Goal: Information Seeking & Learning: Understand process/instructions

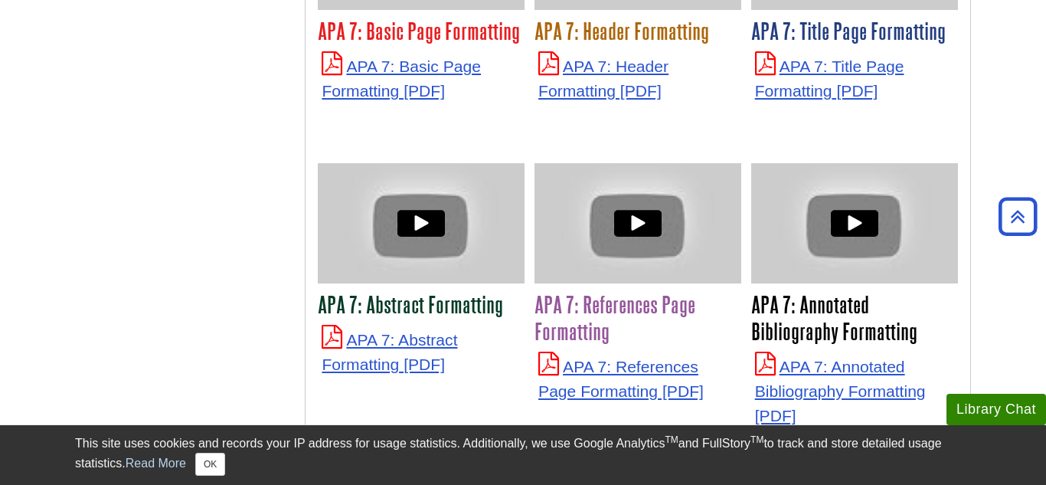
scroll to position [3891, 0]
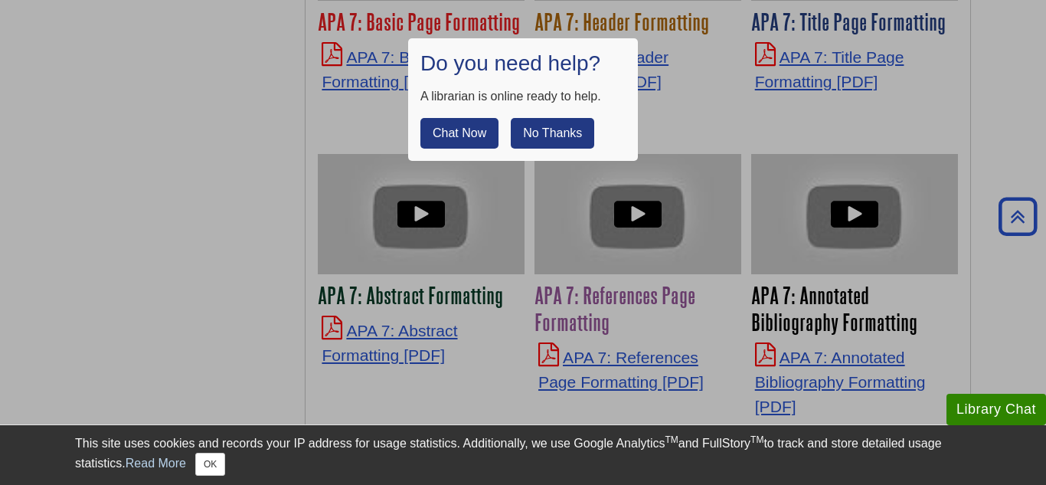
click at [552, 129] on button "No Thanks" at bounding box center [552, 133] width 83 height 31
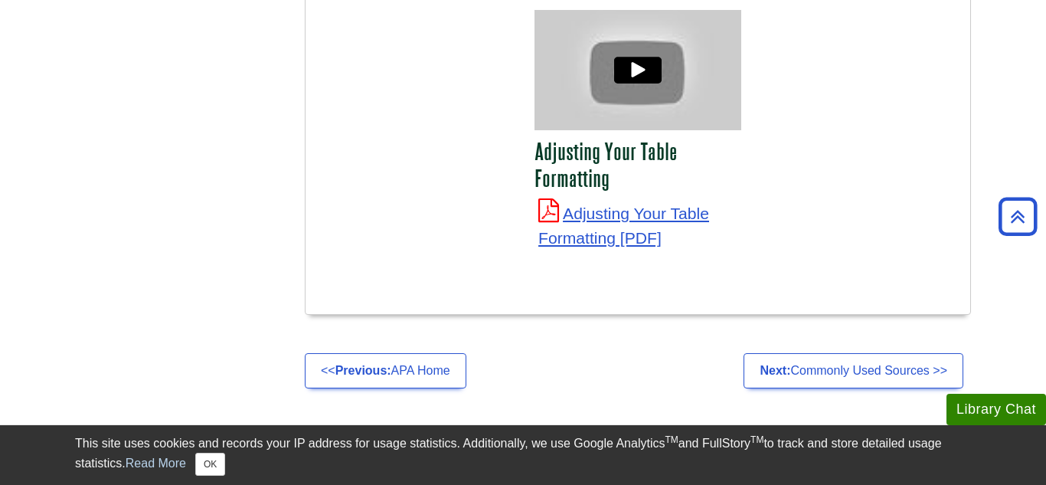
scroll to position [5650, 0]
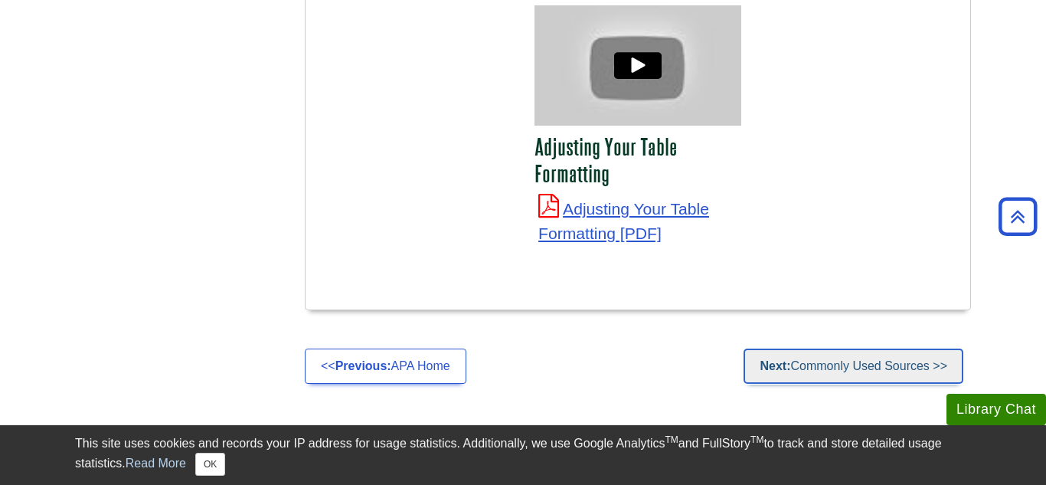
click at [913, 355] on link "Next: Commonly Used Sources >>" at bounding box center [854, 366] width 220 height 35
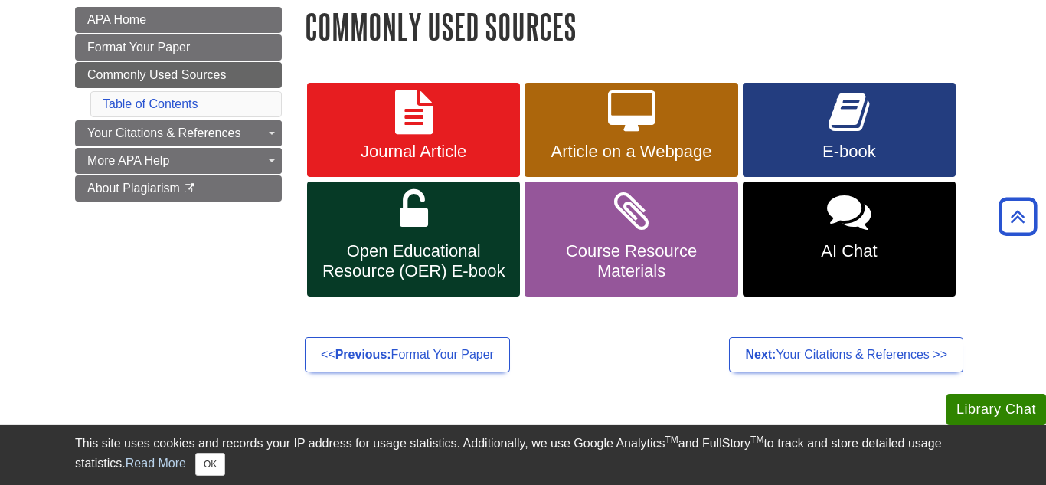
scroll to position [221, 0]
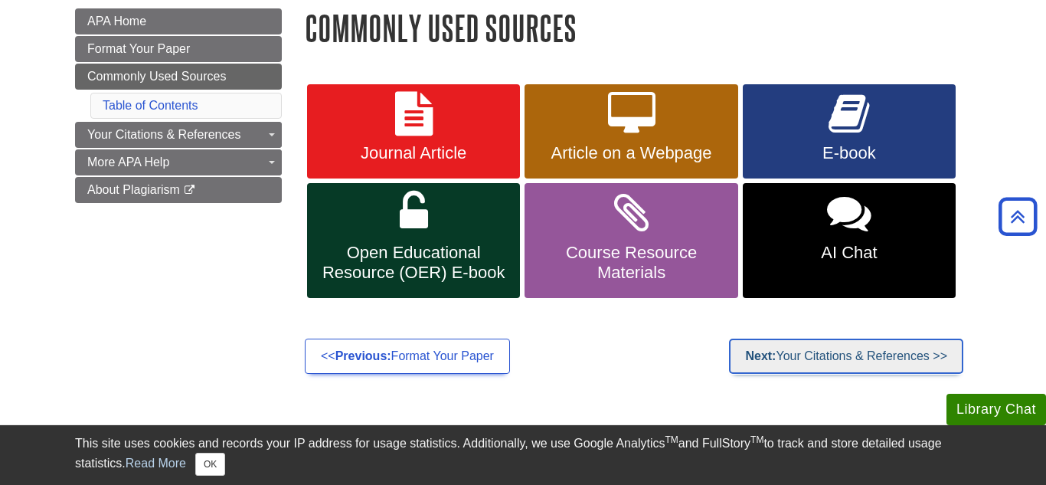
click at [860, 362] on link "Next: Your Citations & References >>" at bounding box center [846, 356] width 234 height 35
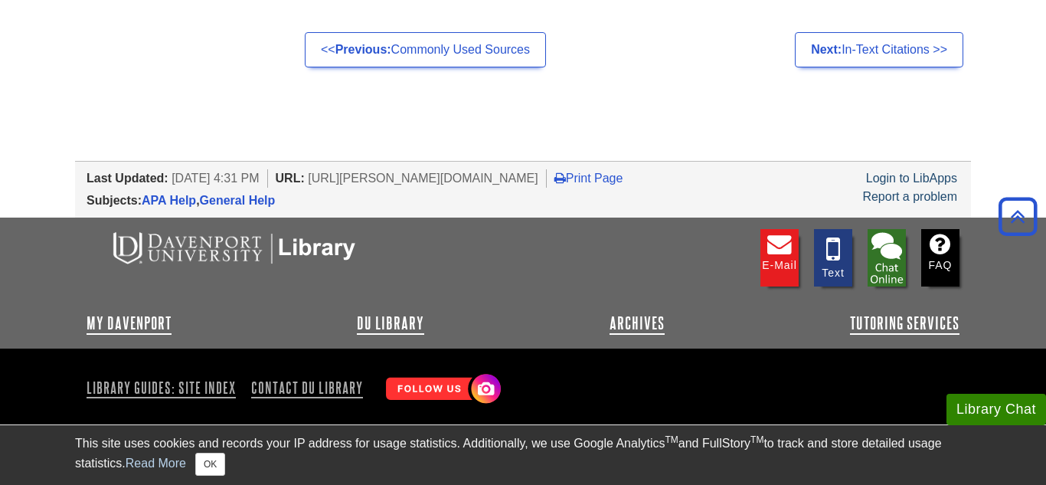
scroll to position [1318, 0]
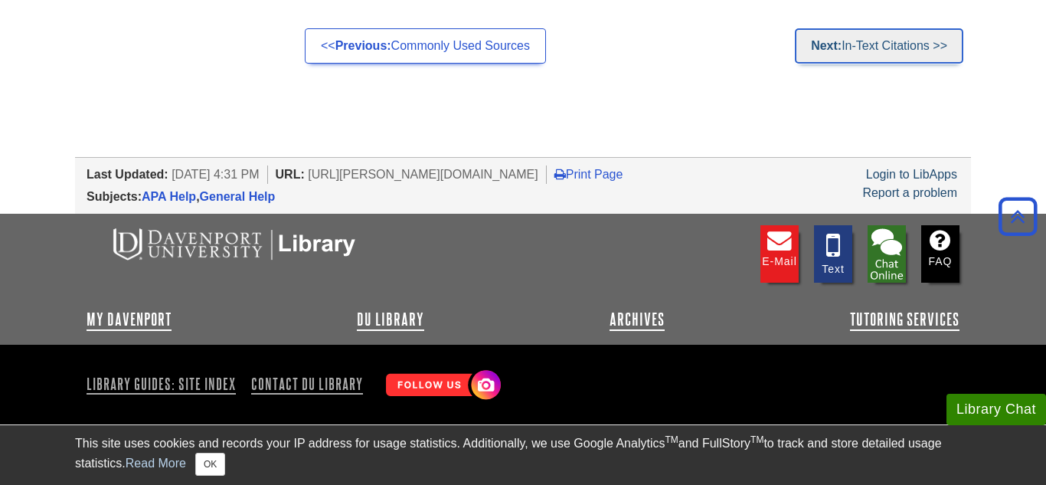
click at [897, 30] on link "Next: In-Text Citations >>" at bounding box center [879, 45] width 169 height 35
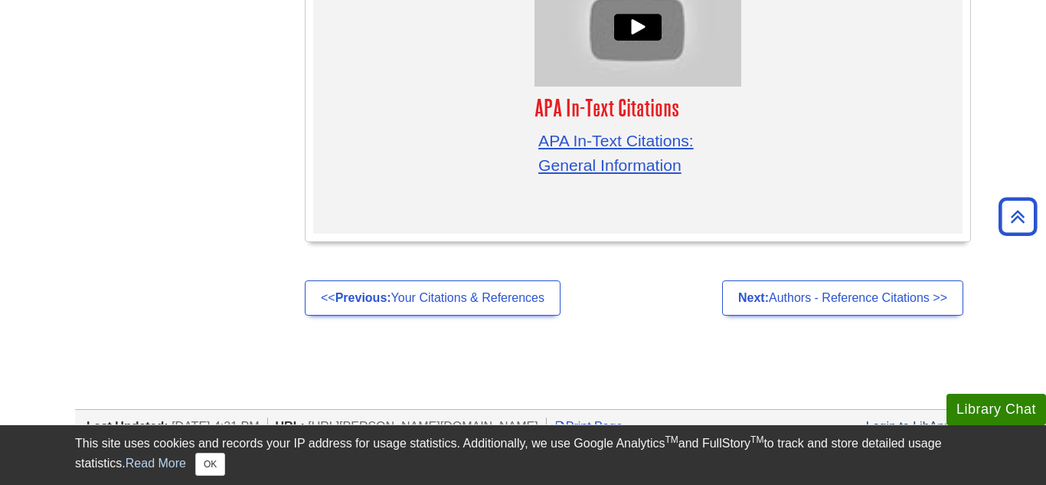
scroll to position [4953, 0]
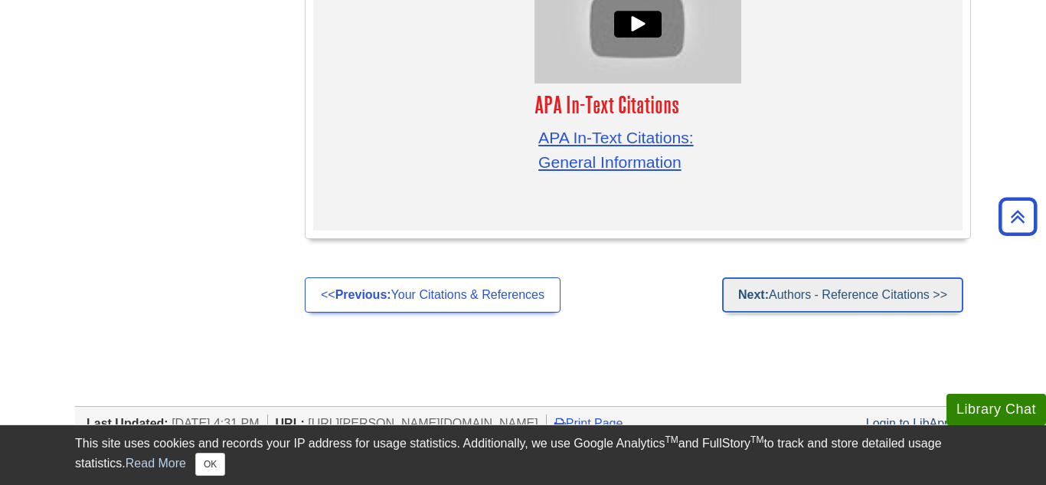
click at [813, 277] on link "Next: Authors - Reference Citations >>" at bounding box center [842, 294] width 241 height 35
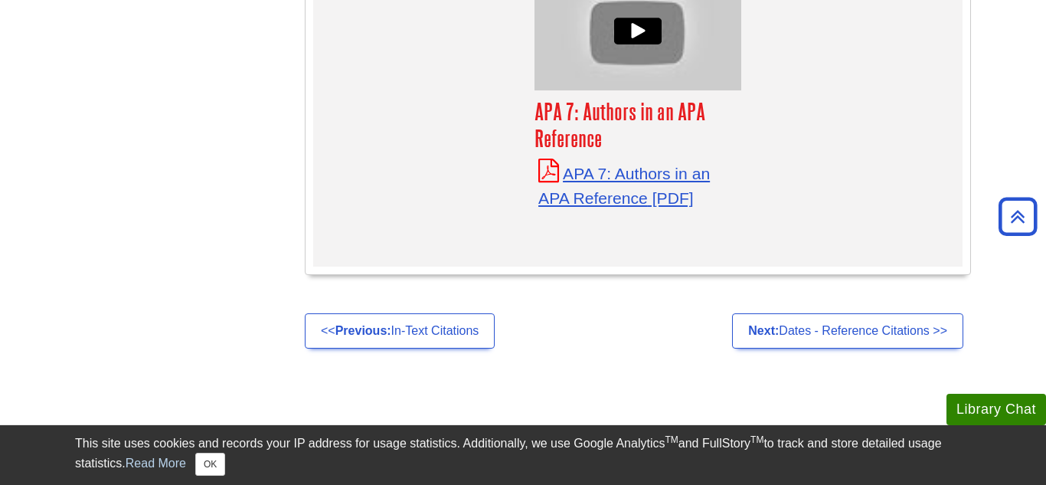
scroll to position [7021, 0]
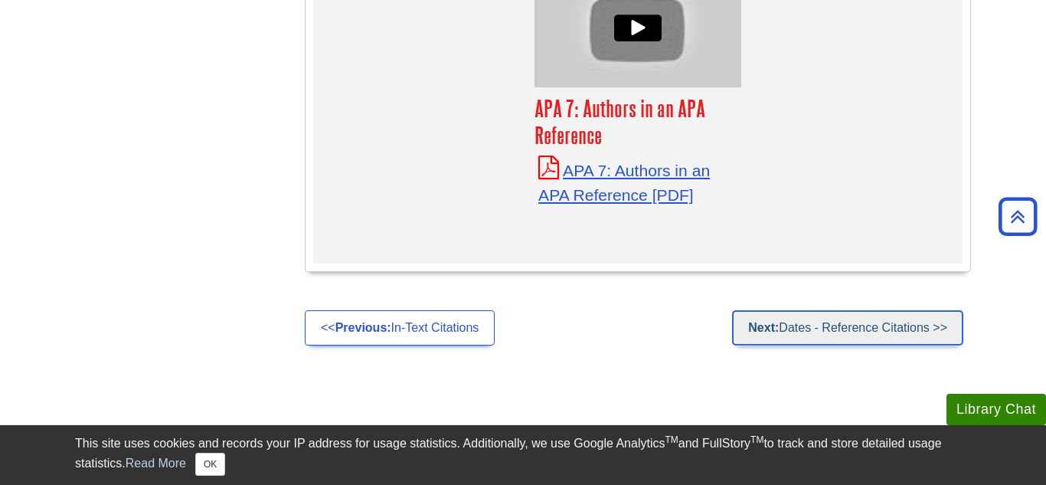
click at [914, 310] on link "Next: Dates - Reference Citations >>" at bounding box center [847, 327] width 231 height 35
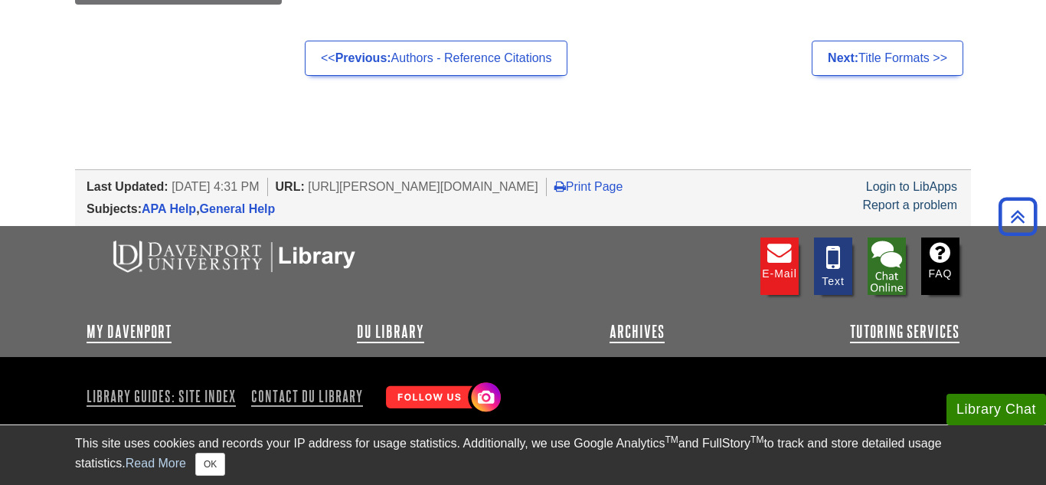
scroll to position [839, 0]
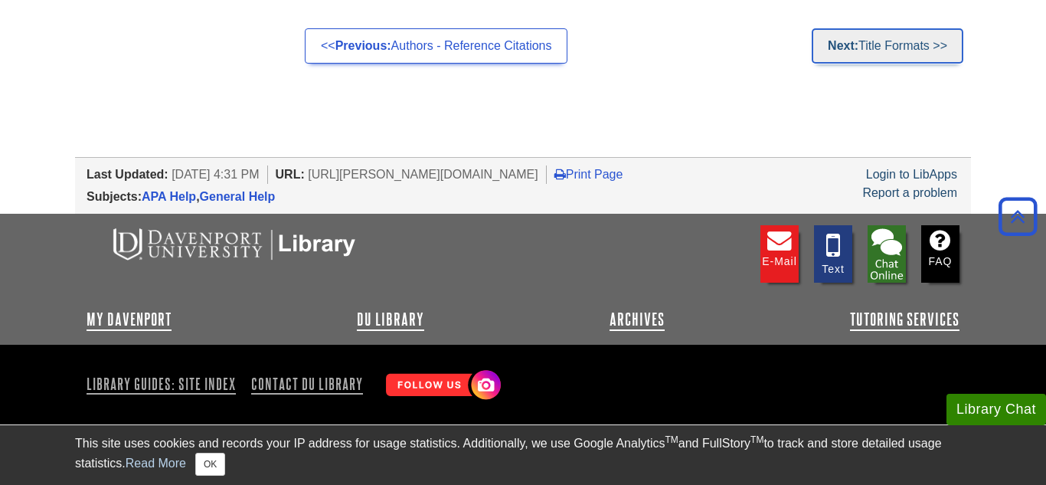
click at [898, 34] on link "Next: Title Formats >>" at bounding box center [888, 45] width 152 height 35
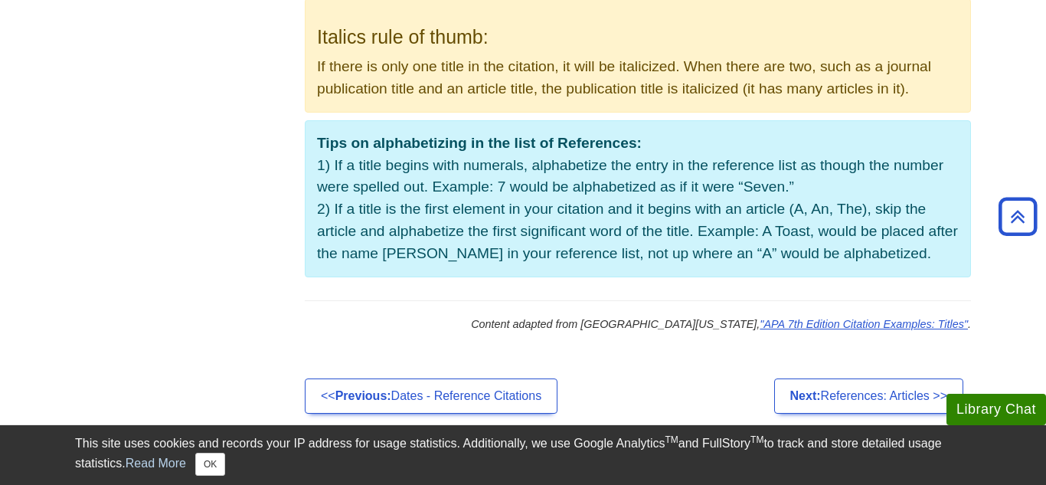
scroll to position [1532, 0]
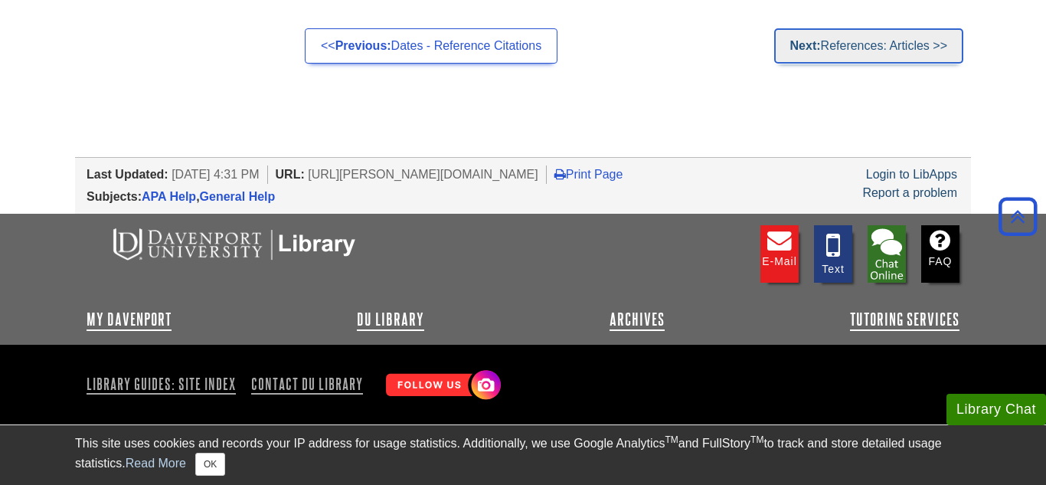
click at [854, 41] on link "Next: References: Articles >>" at bounding box center [868, 45] width 189 height 35
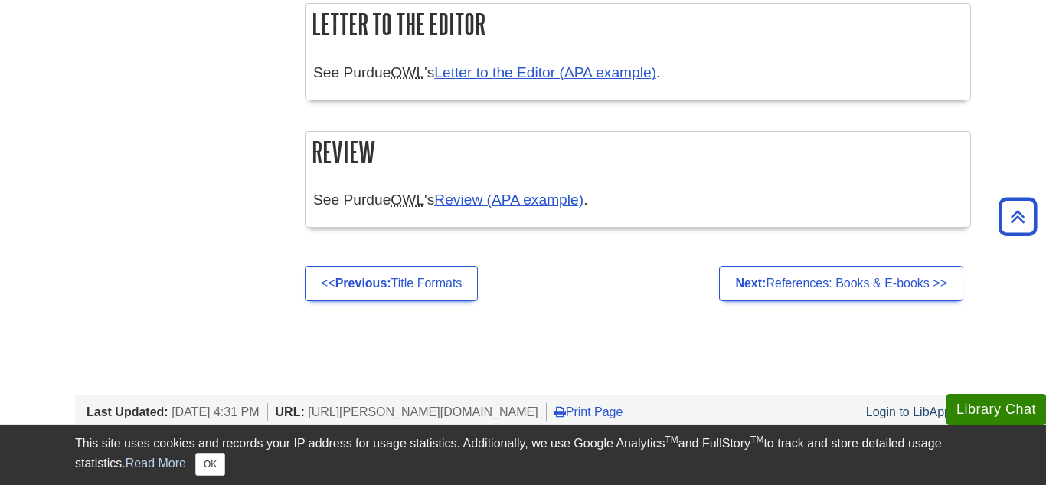
scroll to position [3643, 0]
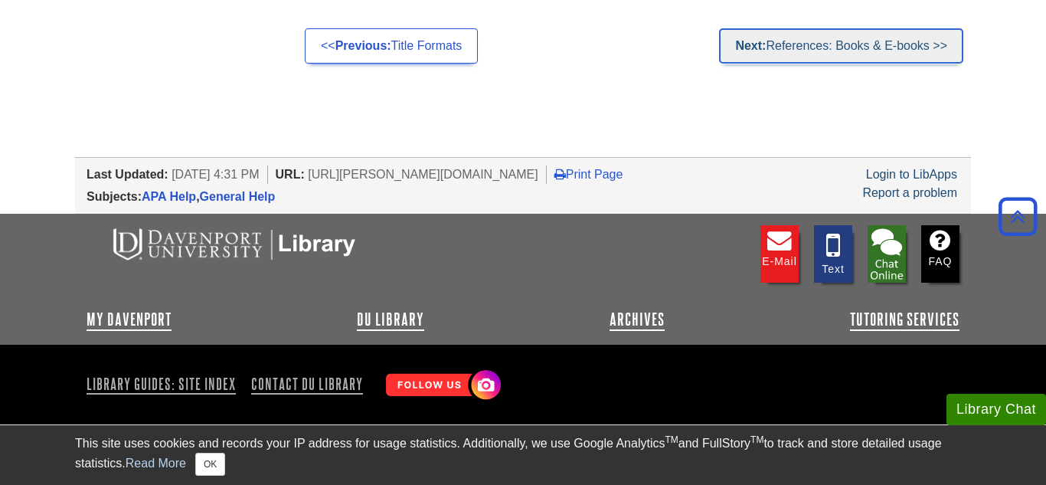
click at [854, 41] on link "Next: References: Books & E-books >>" at bounding box center [841, 45] width 244 height 35
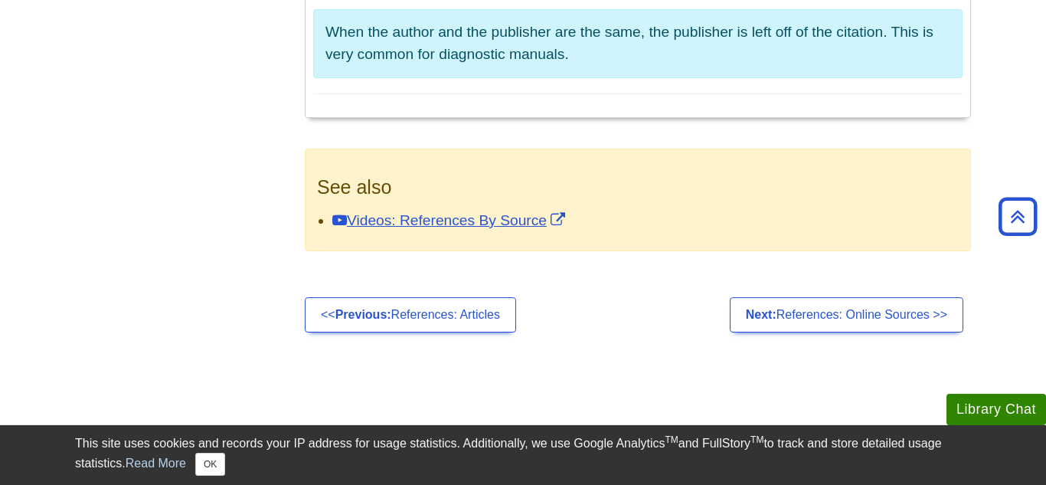
scroll to position [5874, 0]
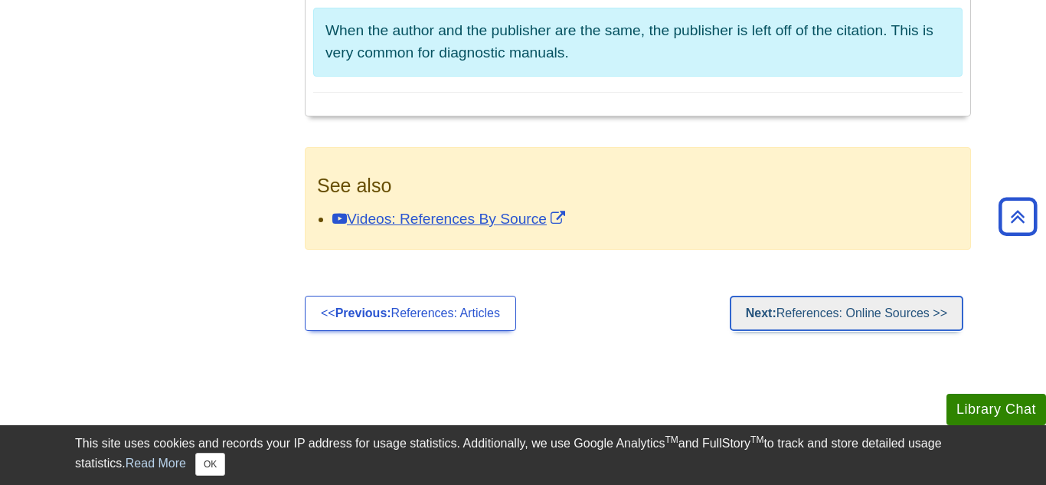
click at [830, 296] on link "Next: References: Online Sources >>" at bounding box center [847, 313] width 234 height 35
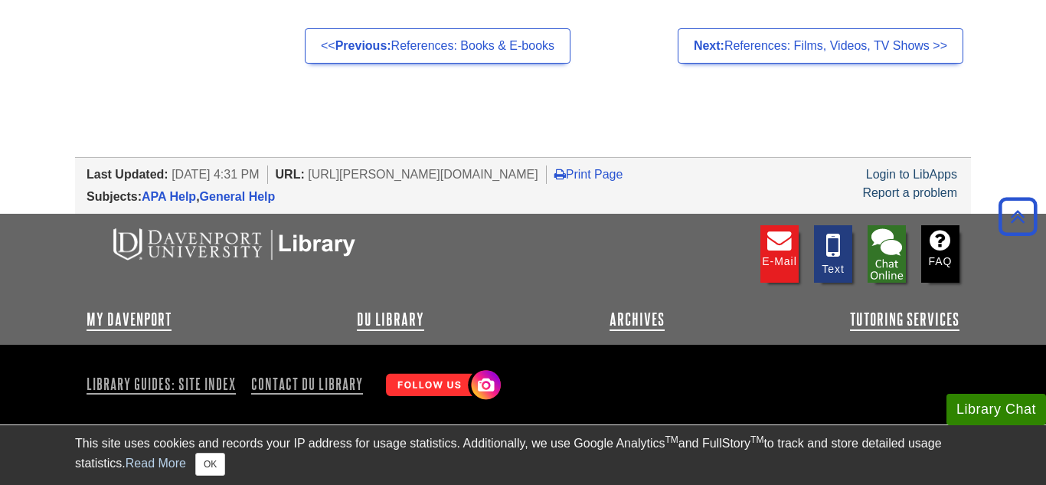
scroll to position [15111, 0]
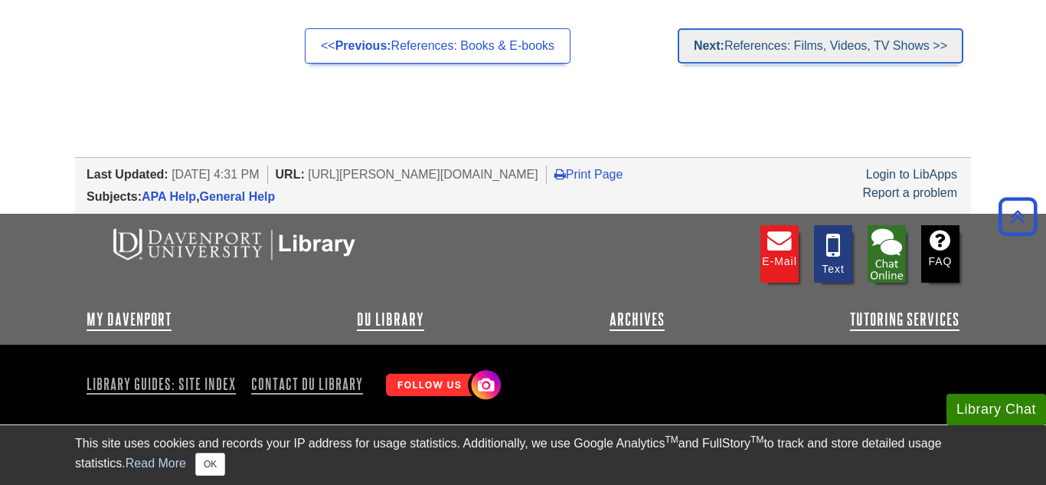
click at [821, 44] on link "Next: References: Films, Videos, TV Shows >>" at bounding box center [821, 45] width 286 height 35
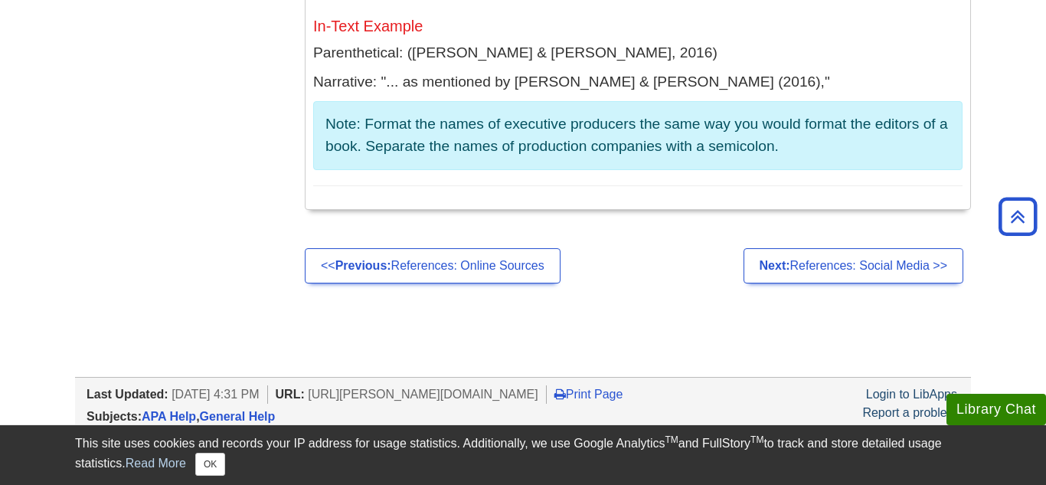
scroll to position [4106, 0]
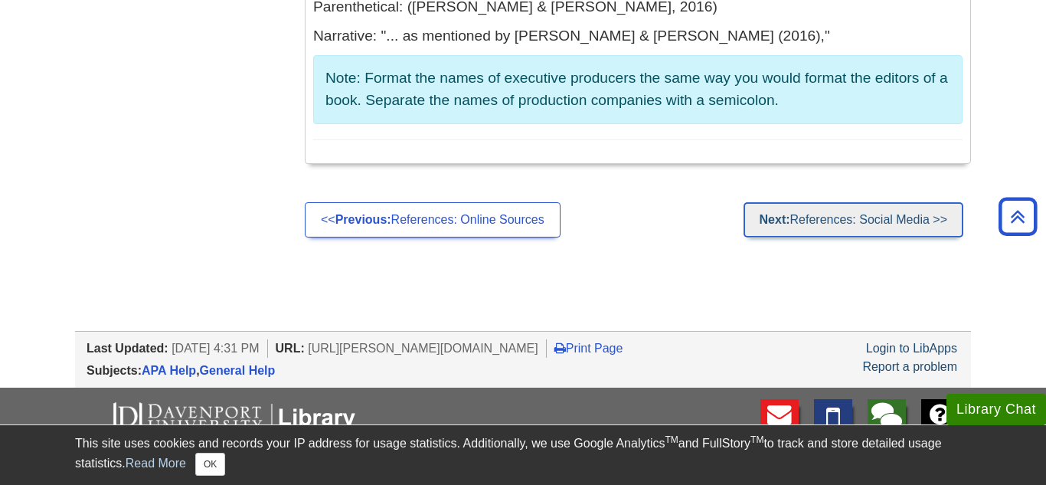
click at [895, 202] on link "Next: References: Social Media >>" at bounding box center [854, 219] width 220 height 35
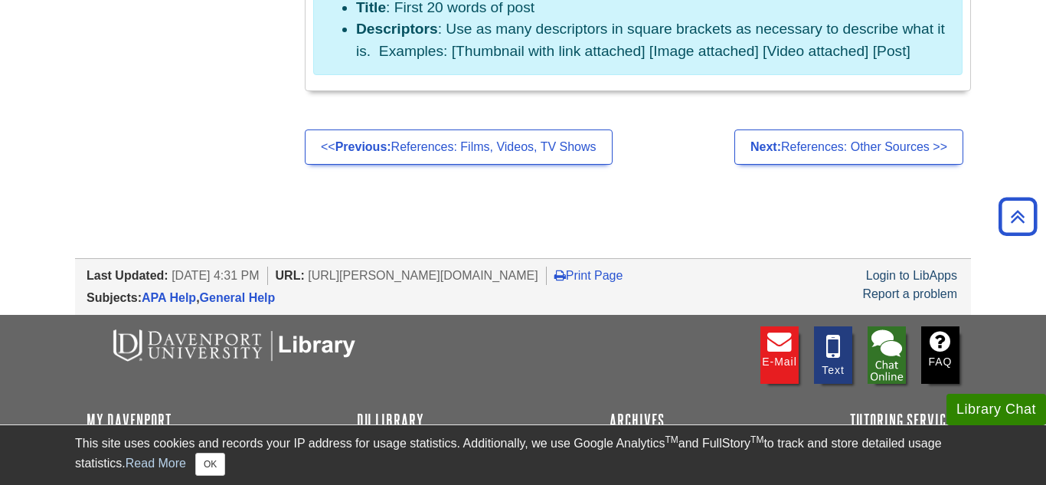
scroll to position [7641, 0]
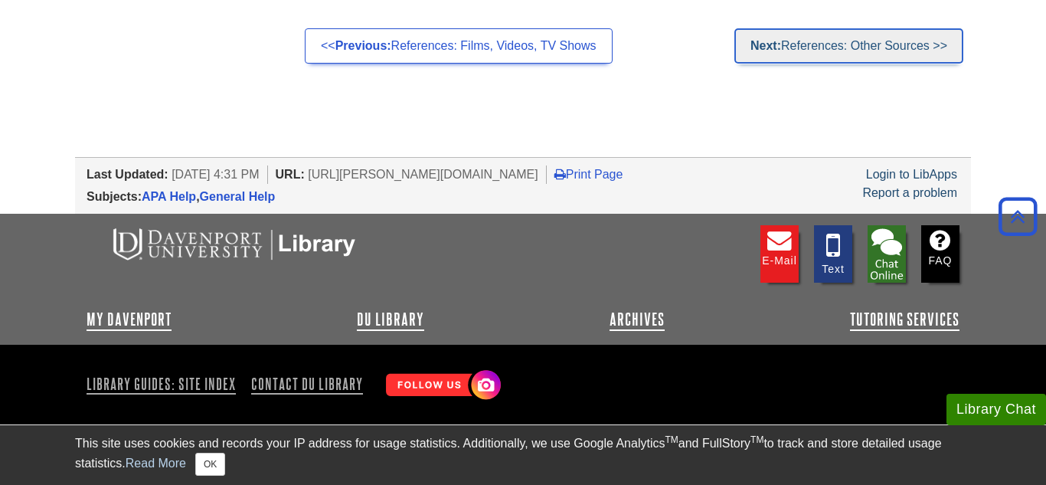
click at [774, 53] on link "Next: References: Other Sources >>" at bounding box center [849, 45] width 229 height 35
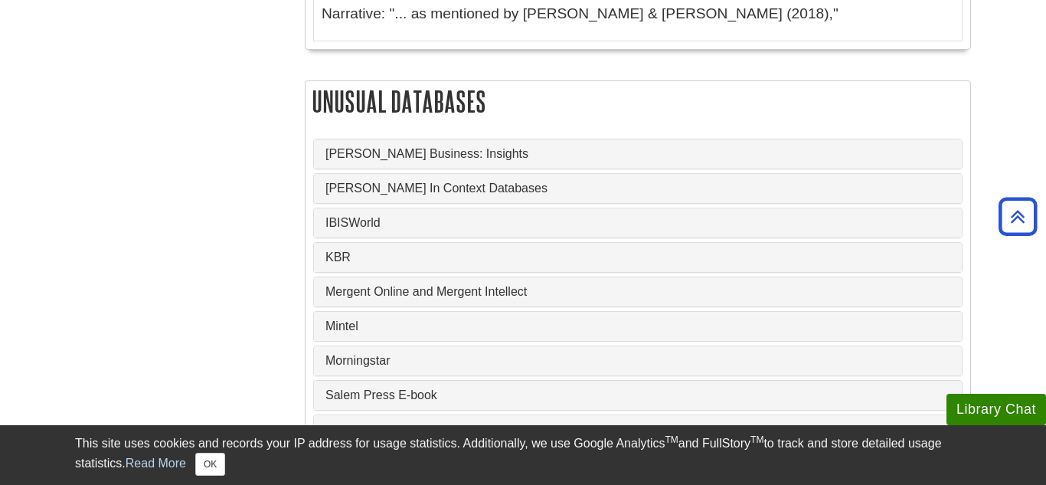
scroll to position [6462, 0]
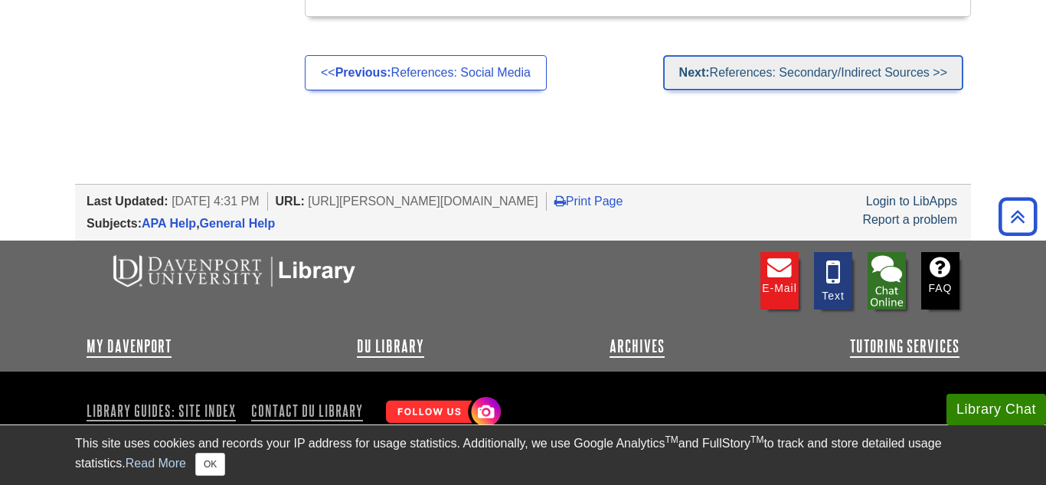
click at [860, 56] on link "Next: References: Secondary/Indirect Sources >>" at bounding box center [813, 72] width 300 height 35
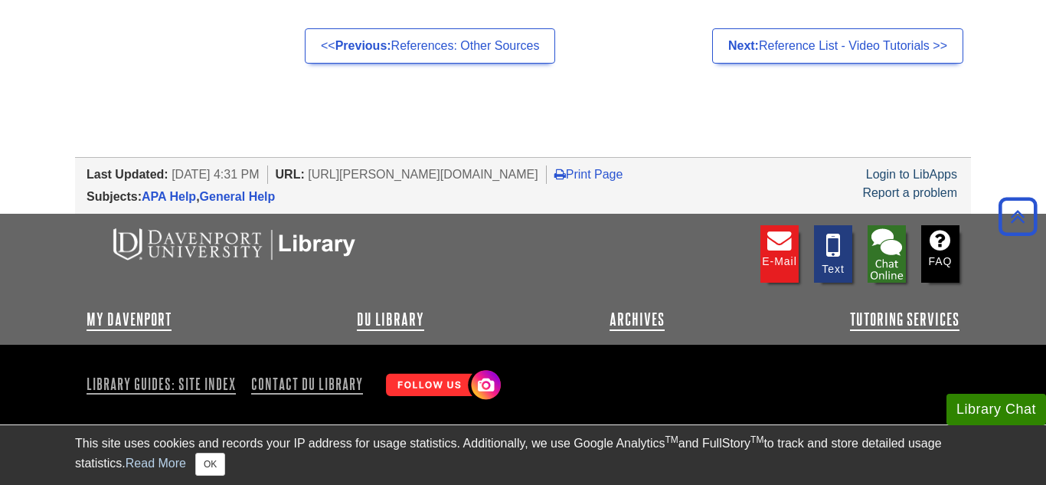
scroll to position [1599, 0]
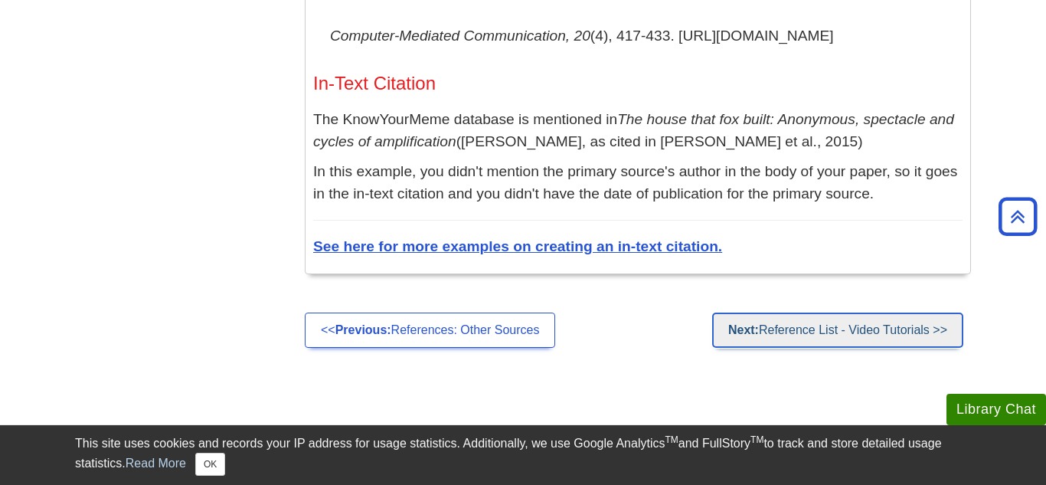
click at [869, 345] on link "Next: Reference List - Video Tutorials >>" at bounding box center [837, 330] width 251 height 35
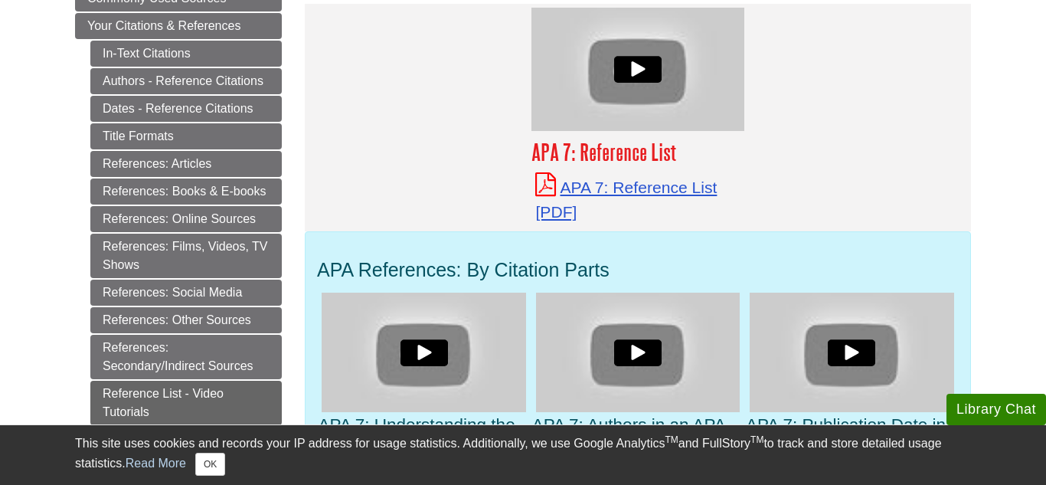
scroll to position [304, 0]
